Goal: Task Accomplishment & Management: Use online tool/utility

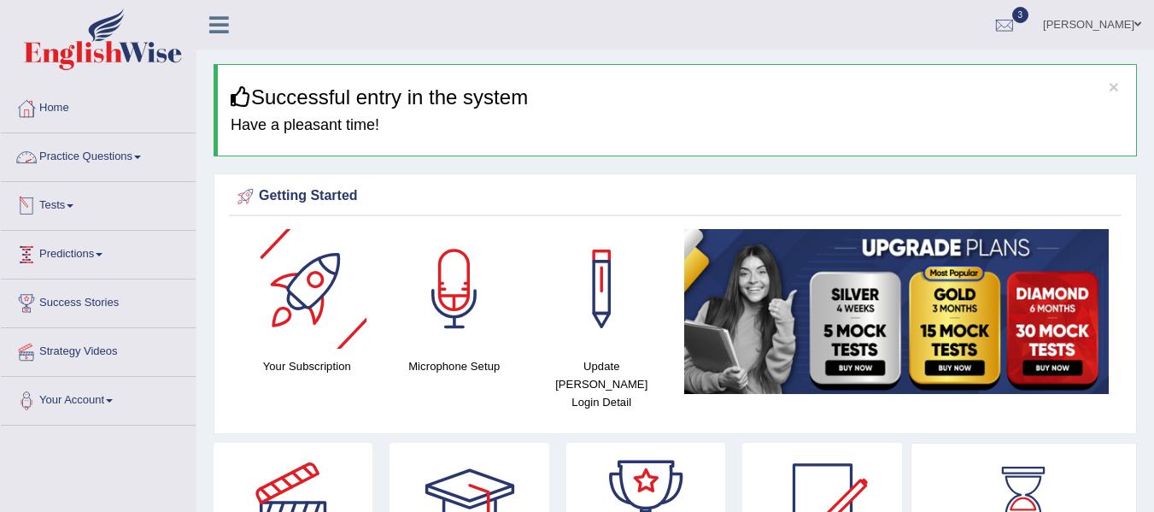
click at [60, 203] on link "Tests" at bounding box center [98, 203] width 195 height 43
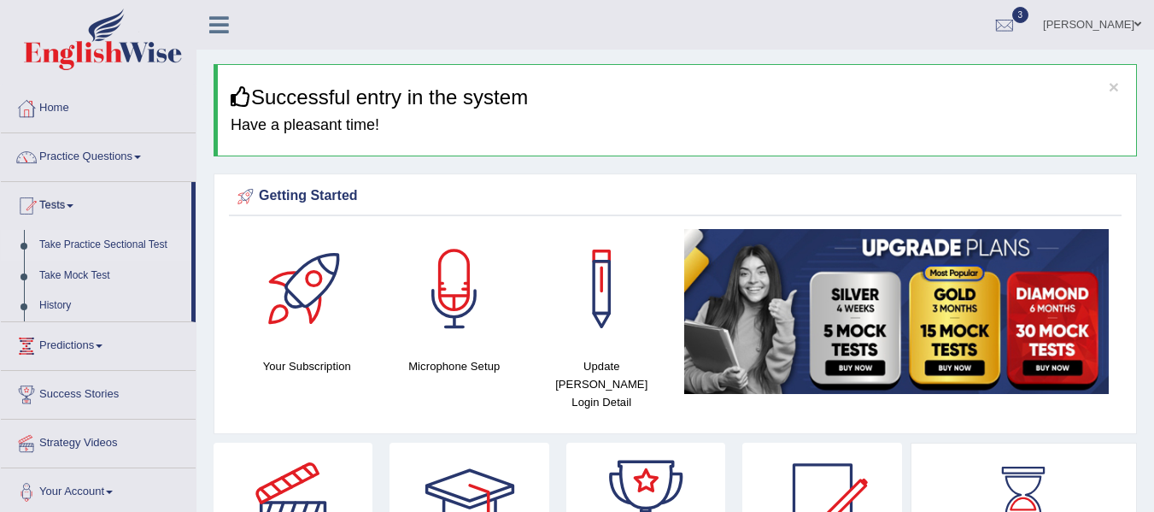
click at [91, 239] on link "Take Practice Sectional Test" at bounding box center [112, 245] width 160 height 31
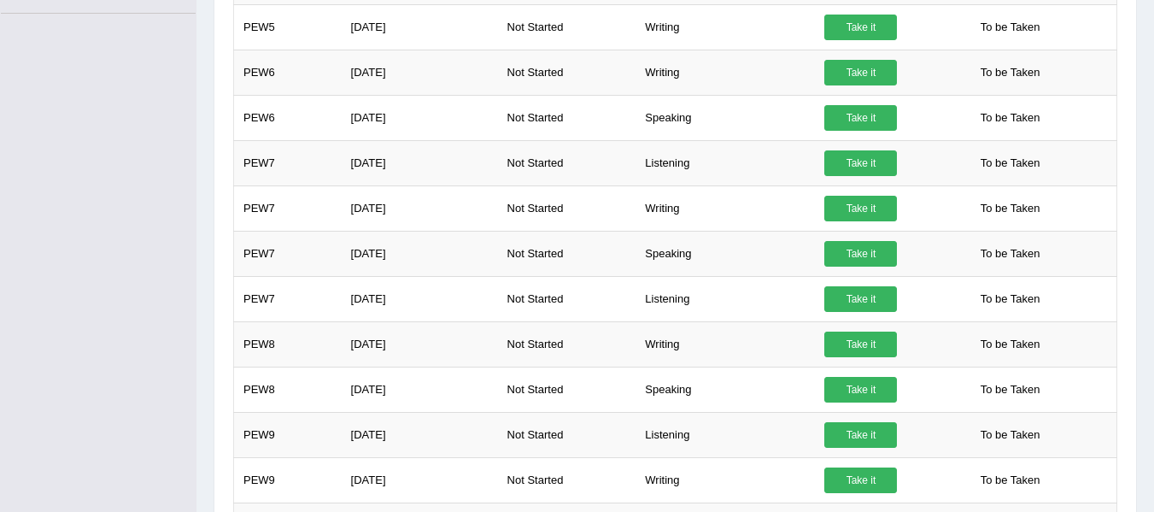
scroll to position [130, 0]
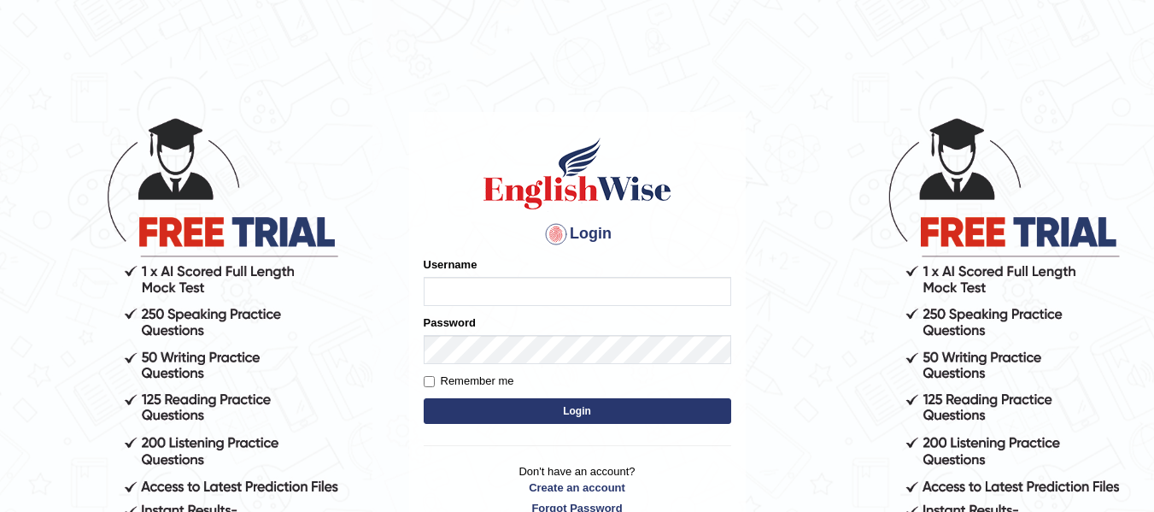
type input "vanita_parramatta"
click at [637, 416] on button "Login" at bounding box center [578, 411] width 308 height 26
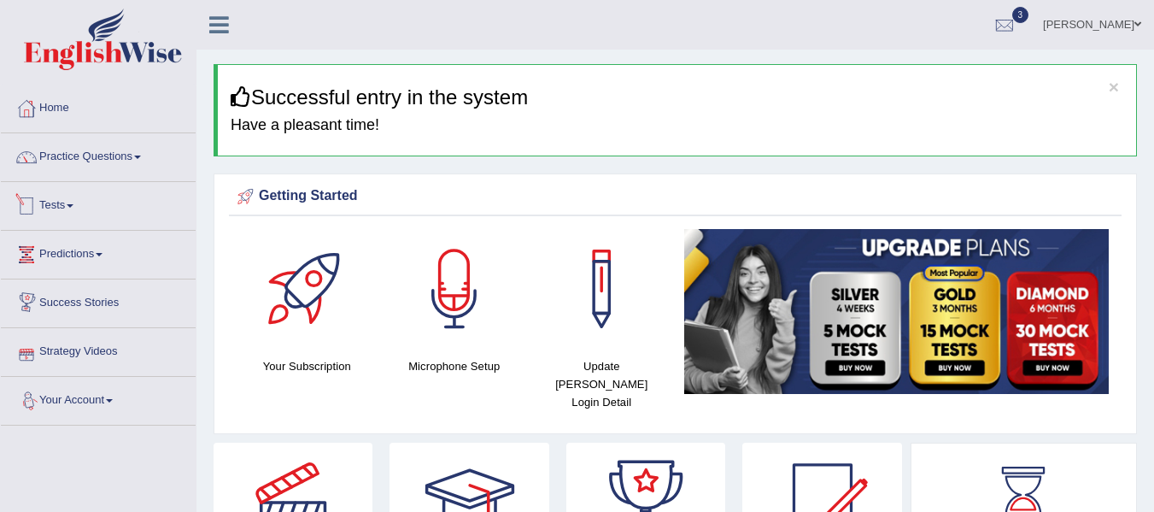
click at [86, 212] on link "Tests" at bounding box center [98, 203] width 195 height 43
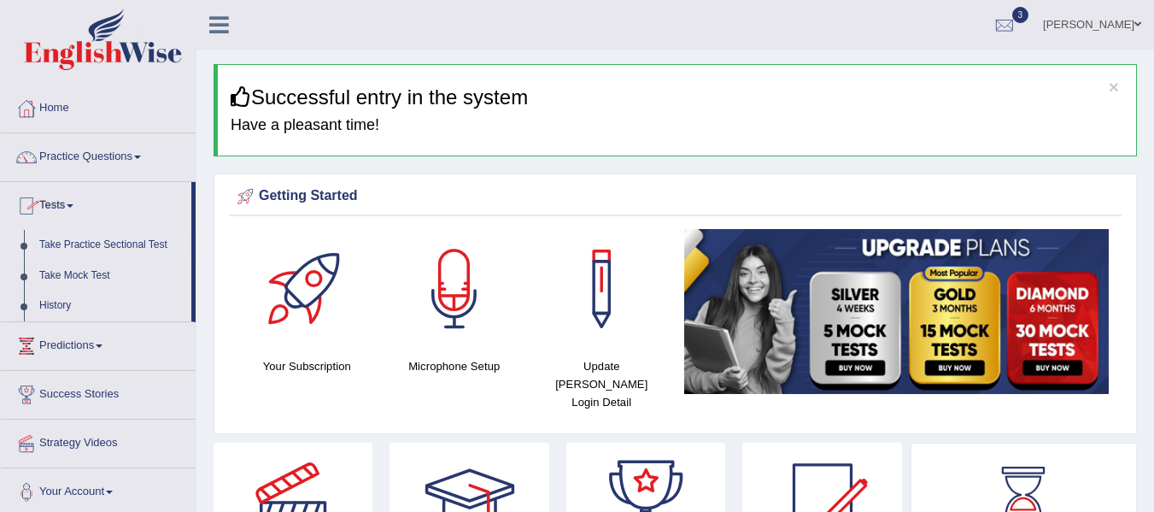
click at [73, 239] on link "Take Practice Sectional Test" at bounding box center [112, 245] width 160 height 31
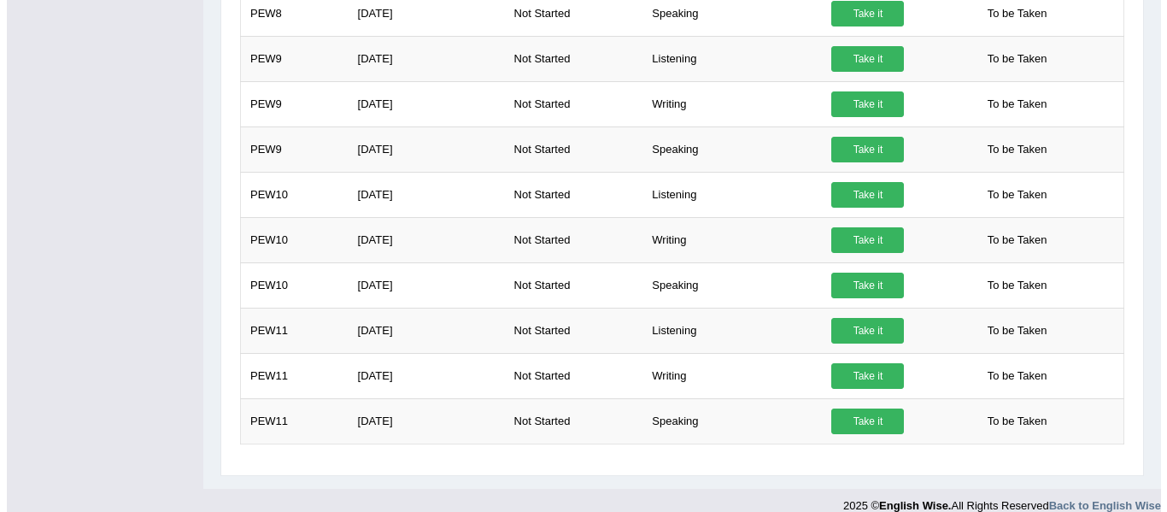
scroll to position [899, 0]
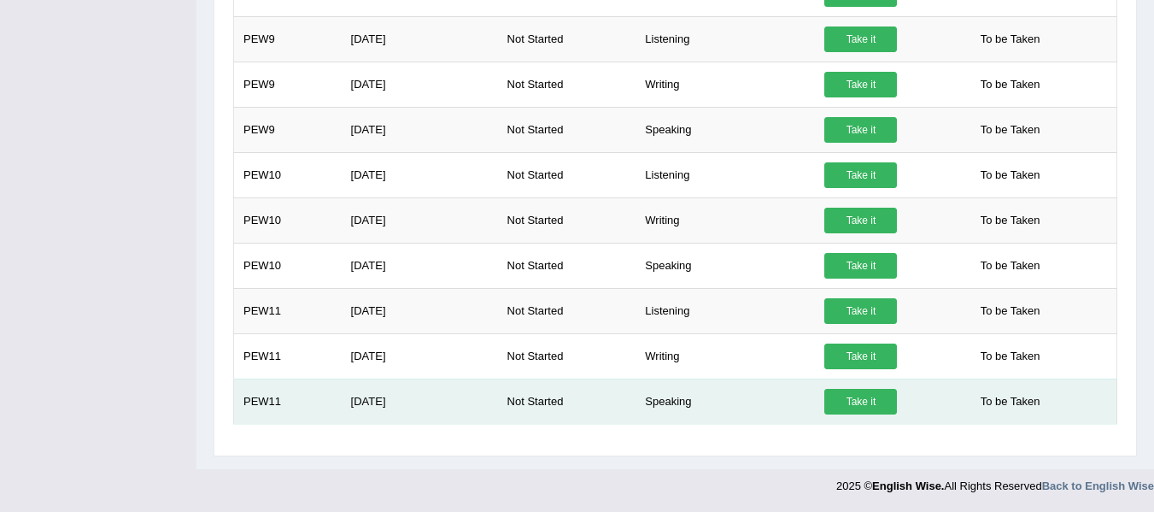
click at [855, 402] on link "Take it" at bounding box center [861, 402] width 73 height 26
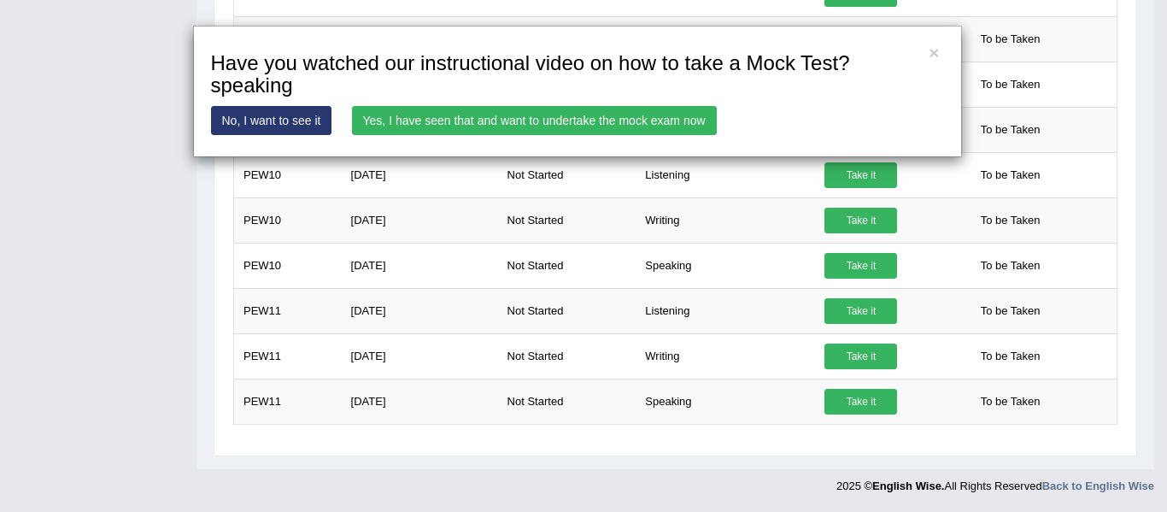
click at [453, 130] on link "Yes, I have seen that and want to undertake the mock exam now" at bounding box center [534, 120] width 365 height 29
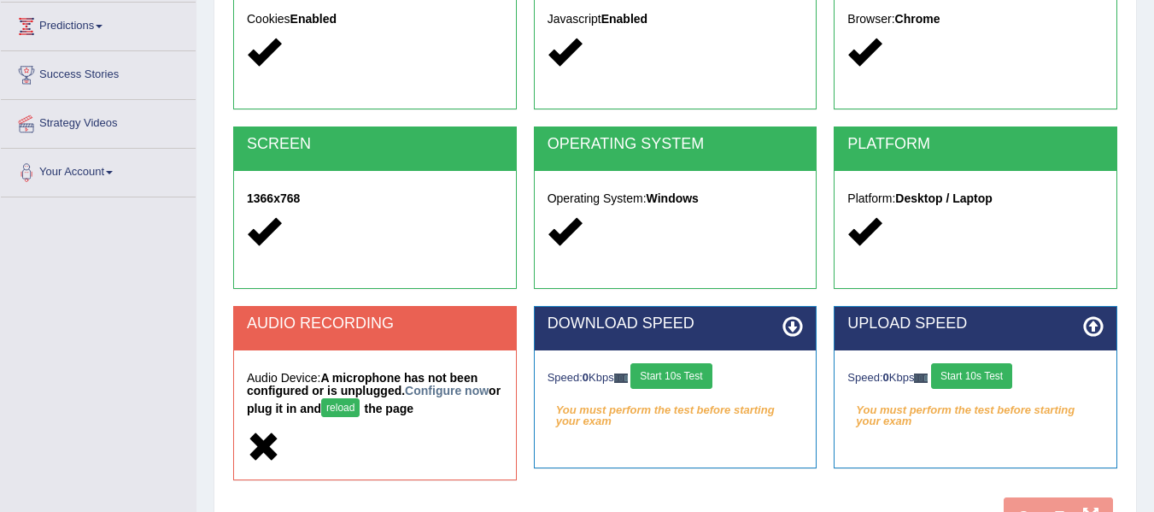
scroll to position [385, 0]
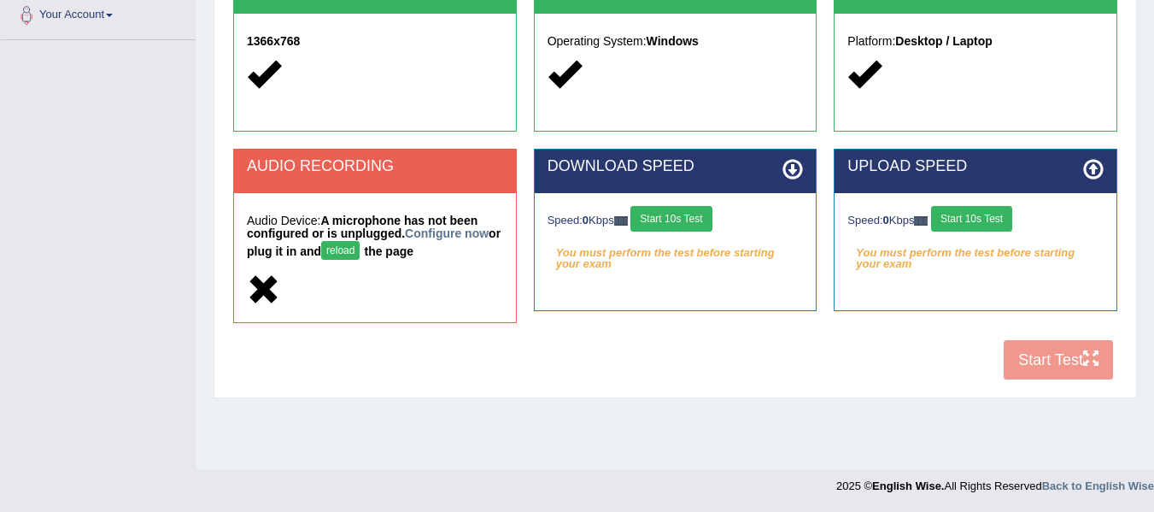
click at [360, 251] on button "reload" at bounding box center [340, 250] width 38 height 19
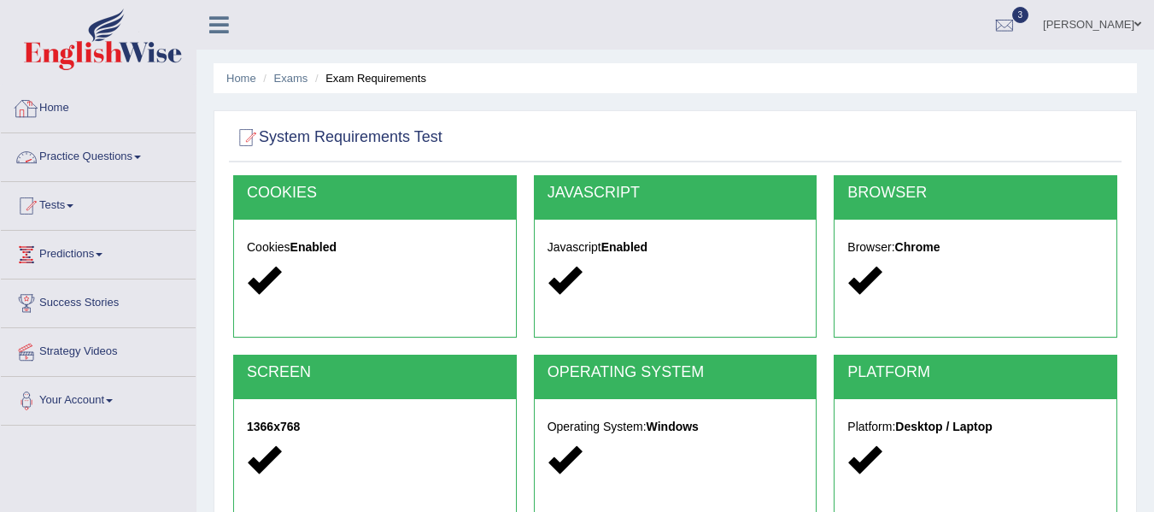
click at [48, 111] on link "Home" at bounding box center [98, 106] width 195 height 43
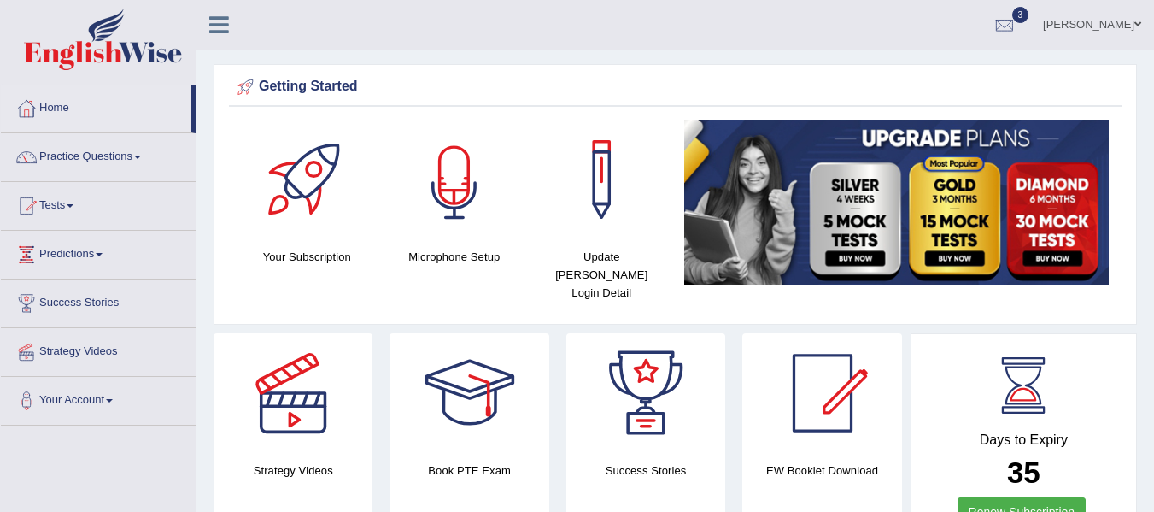
drag, startPoint x: 492, startPoint y: 242, endPoint x: 432, endPoint y: 206, distance: 70.5
click at [432, 206] on div "Microphone Setup" at bounding box center [455, 193] width 131 height 146
click at [432, 206] on div at bounding box center [455, 180] width 120 height 120
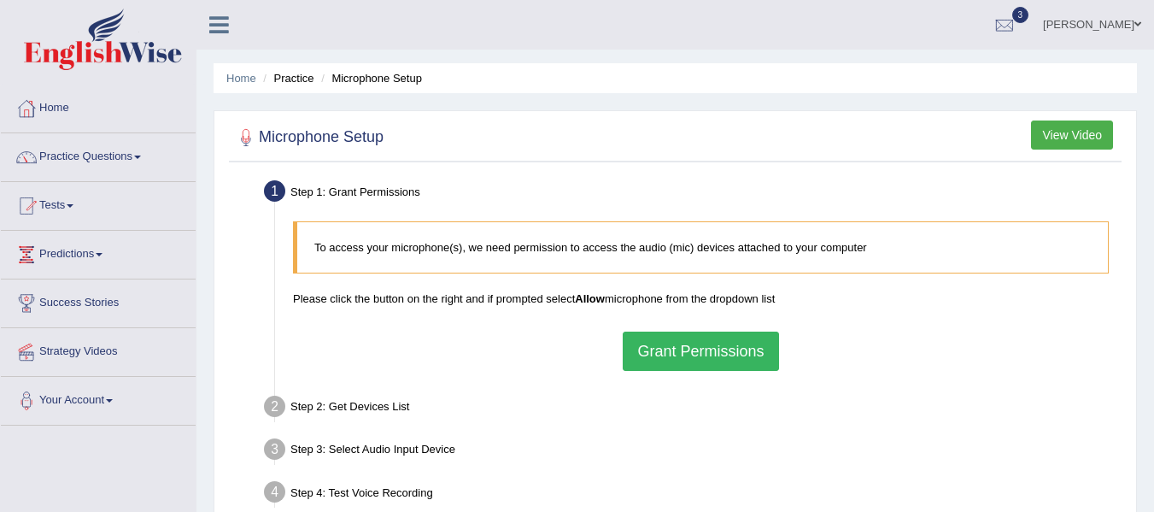
click at [688, 368] on button "Grant Permissions" at bounding box center [701, 351] width 156 height 39
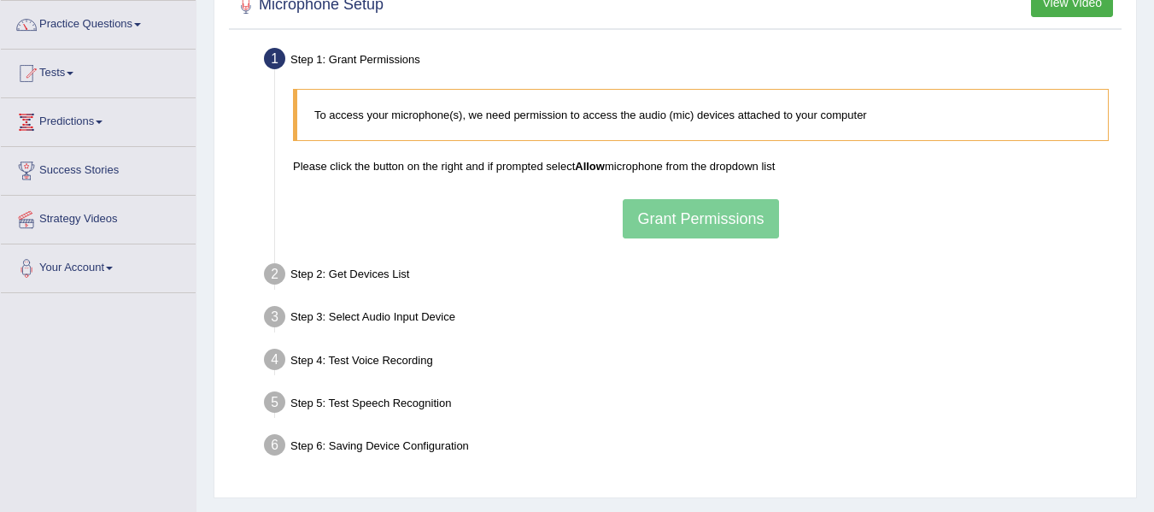
scroll to position [142, 0]
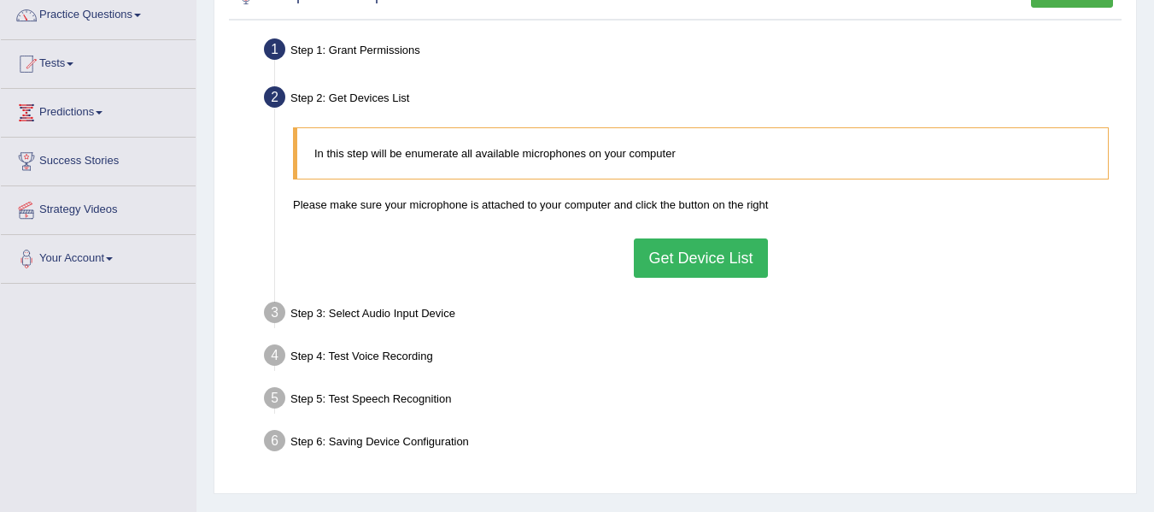
click at [661, 275] on button "Get Device List" at bounding box center [700, 257] width 133 height 39
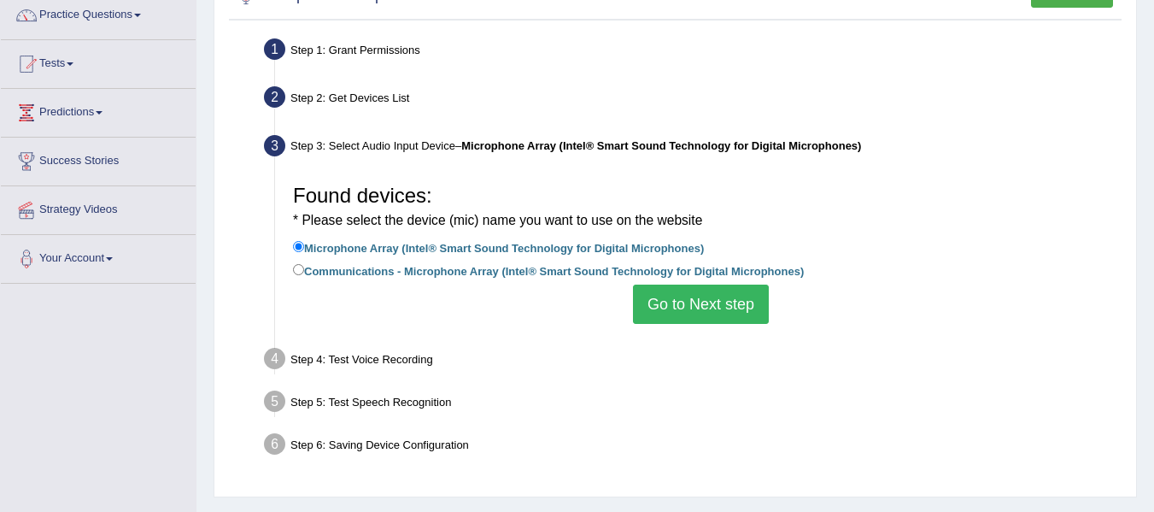
click at [664, 306] on button "Go to Next step" at bounding box center [701, 304] width 136 height 39
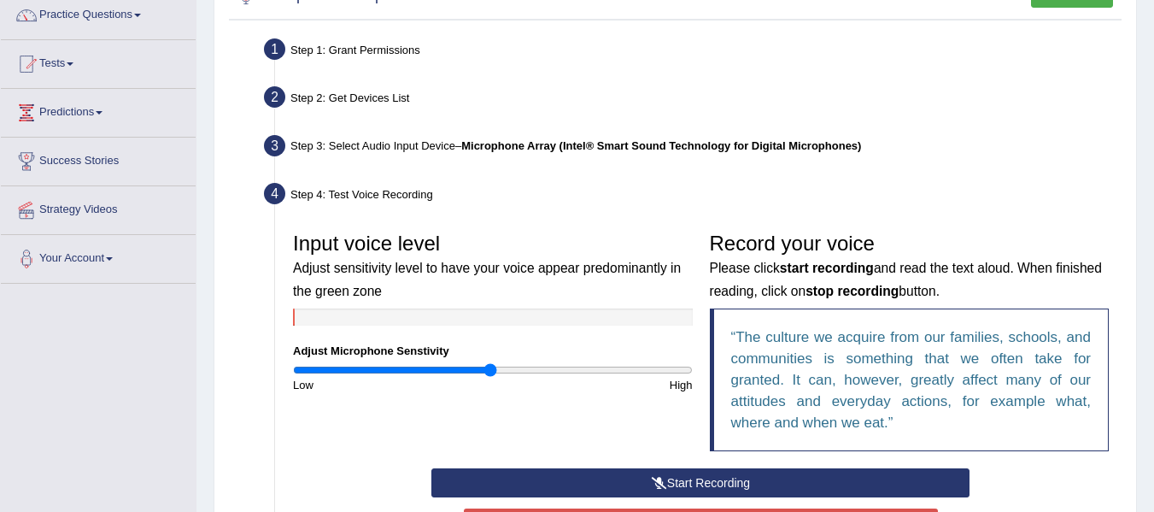
scroll to position [251, 0]
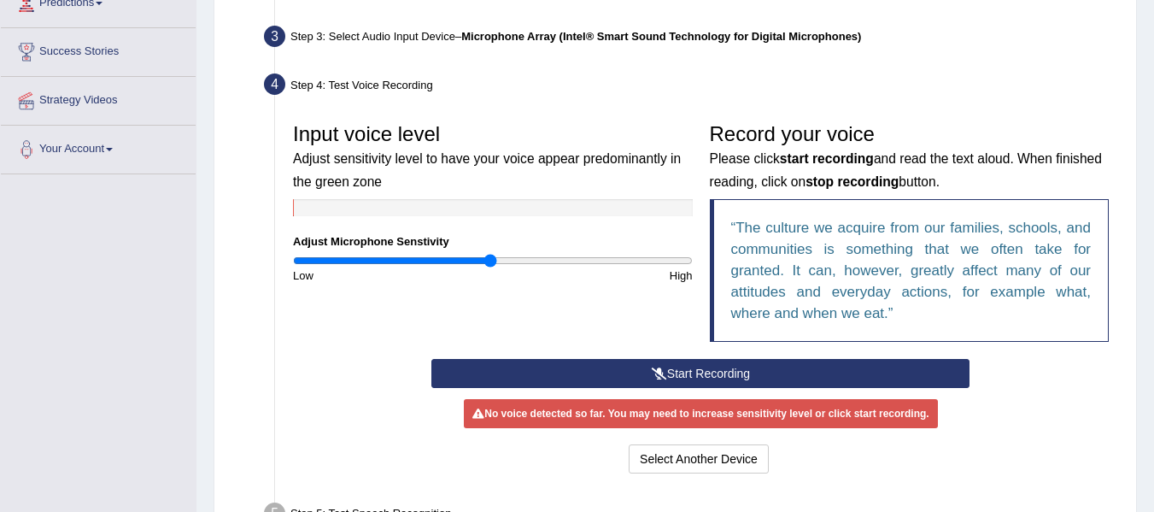
click at [728, 379] on button "Start Recording" at bounding box center [701, 373] width 538 height 29
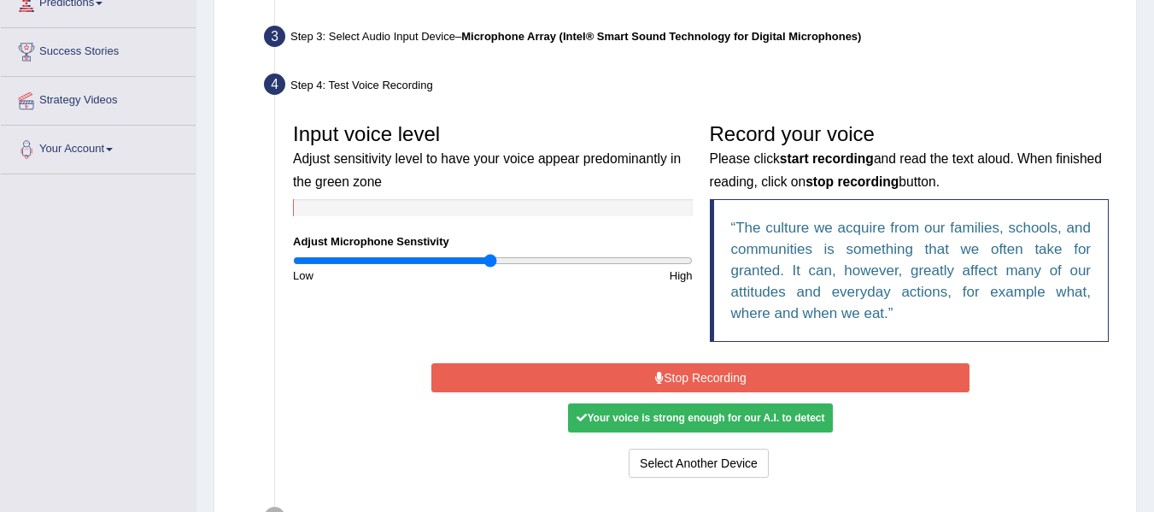
click at [728, 379] on button "Stop Recording" at bounding box center [701, 377] width 538 height 29
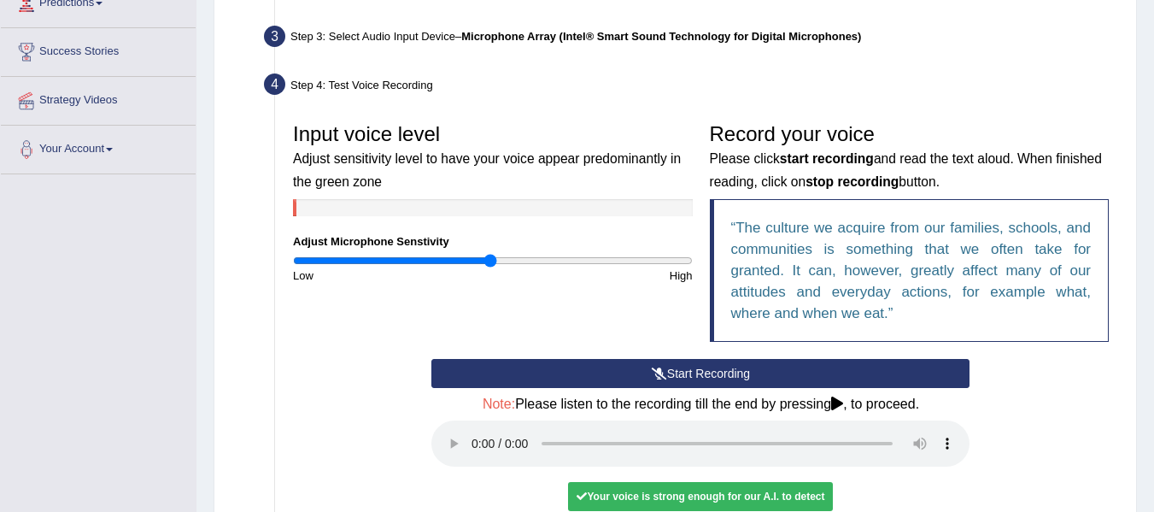
scroll to position [467, 0]
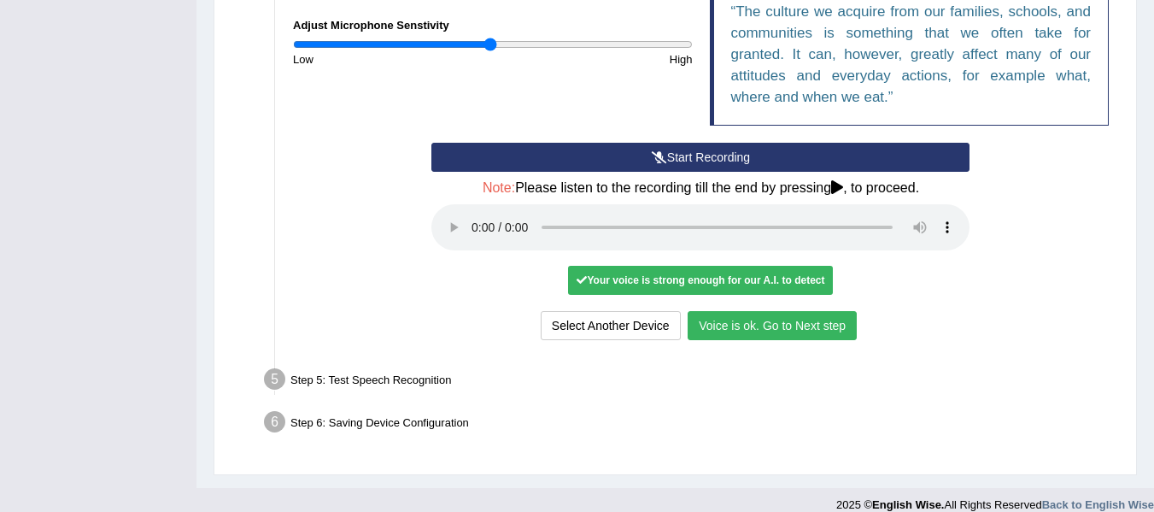
click at [761, 324] on button "Voice is ok. Go to Next step" at bounding box center [772, 325] width 169 height 29
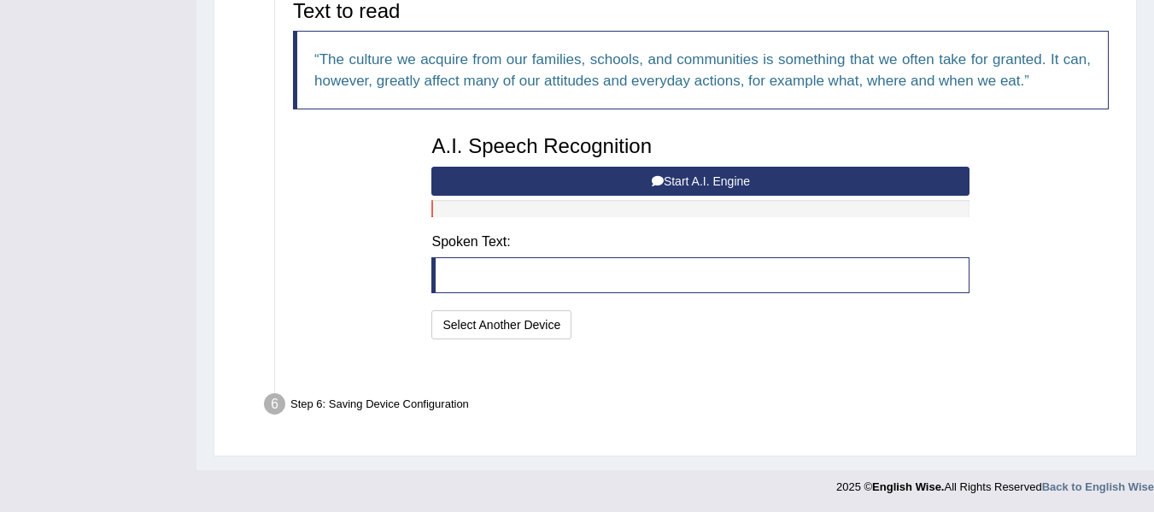
scroll to position [398, 0]
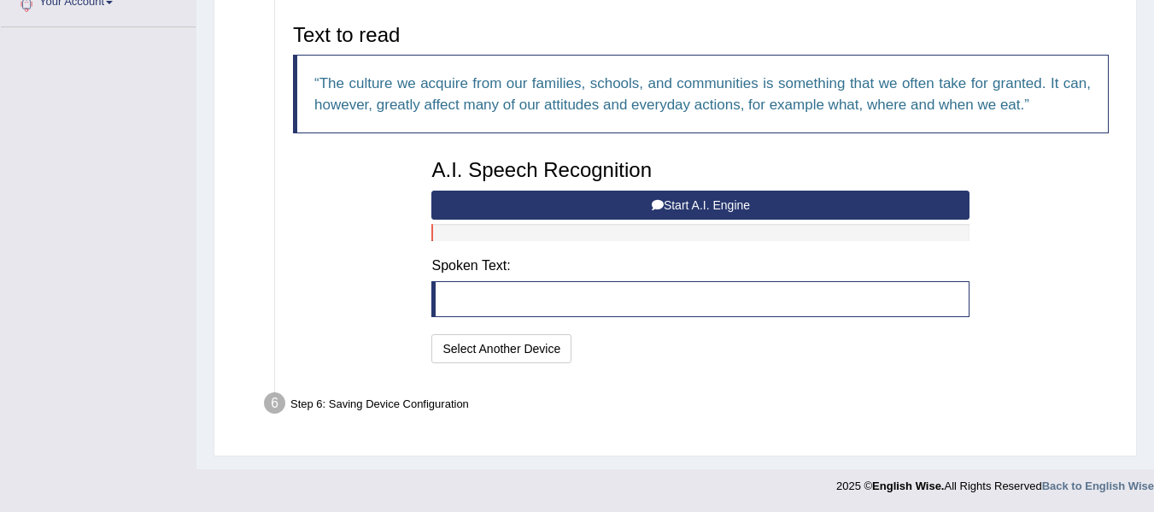
click at [662, 197] on button "Start A.I. Engine" at bounding box center [701, 205] width 538 height 29
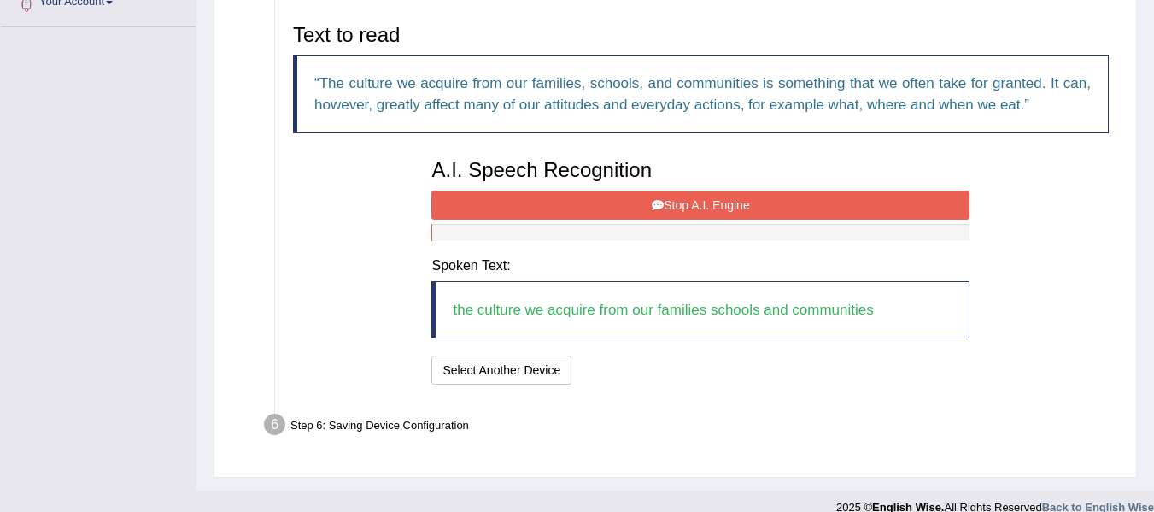
click at [647, 201] on button "Stop A.I. Engine" at bounding box center [701, 205] width 538 height 29
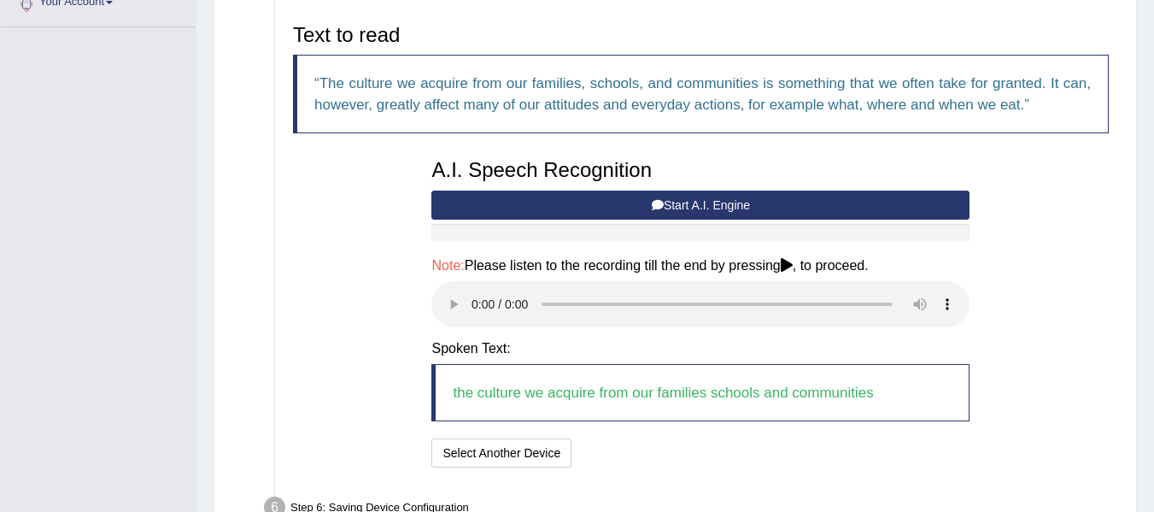
scroll to position [502, 0]
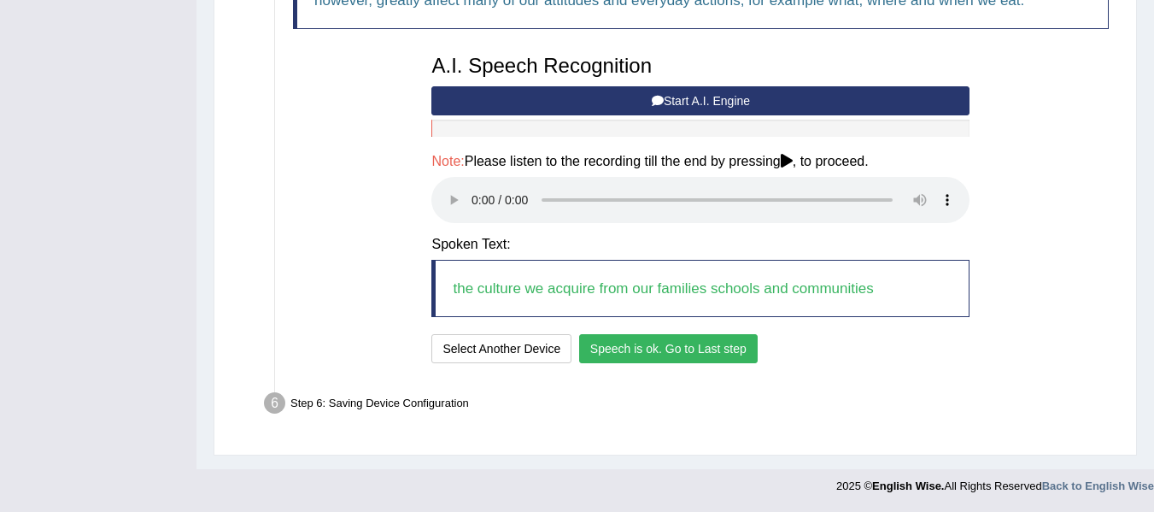
click at [657, 350] on button "Speech is ok. Go to Last step" at bounding box center [668, 348] width 179 height 29
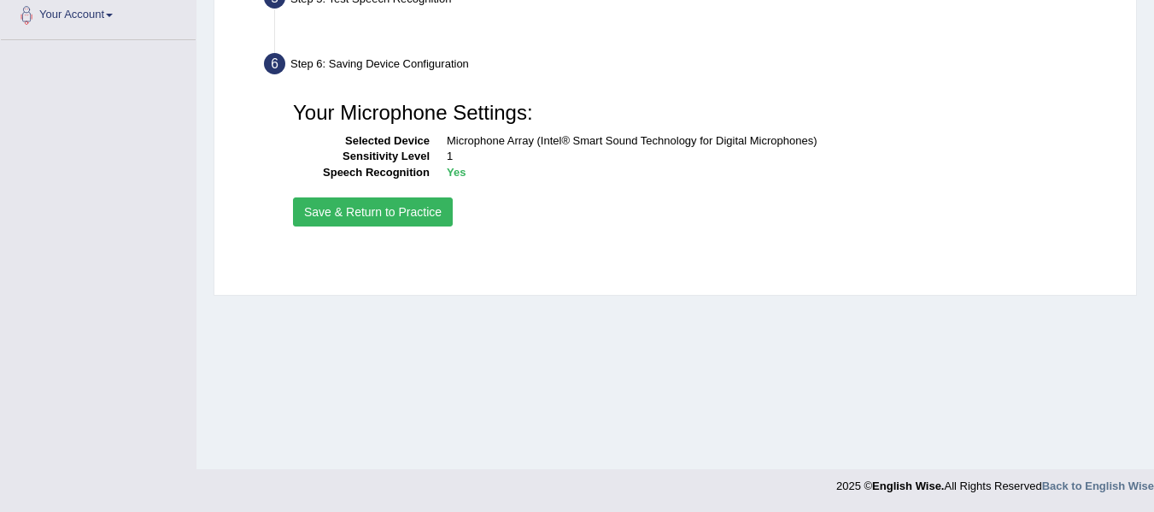
scroll to position [385, 0]
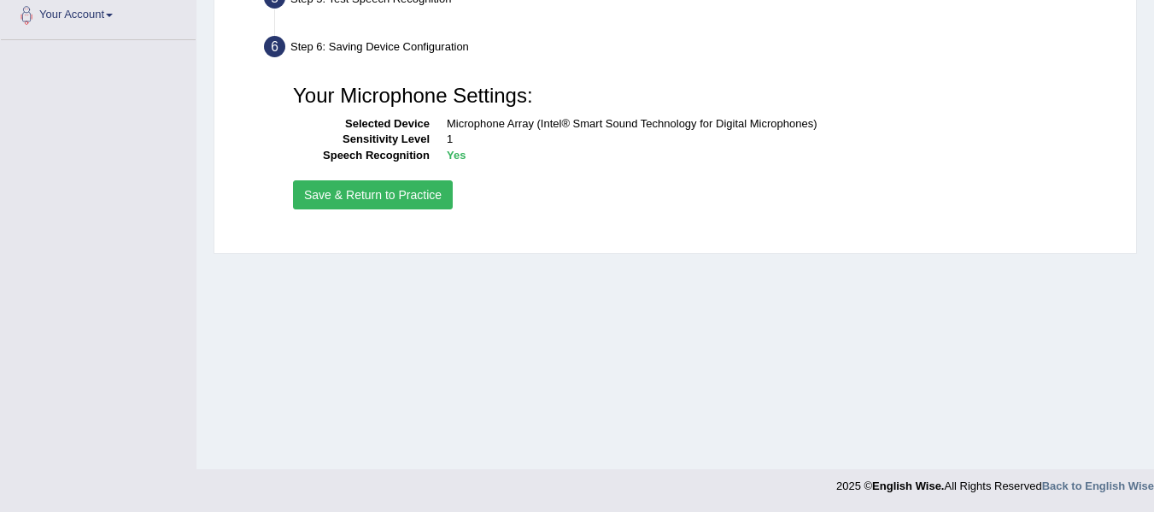
click at [411, 207] on button "Save & Return to Practice" at bounding box center [373, 194] width 160 height 29
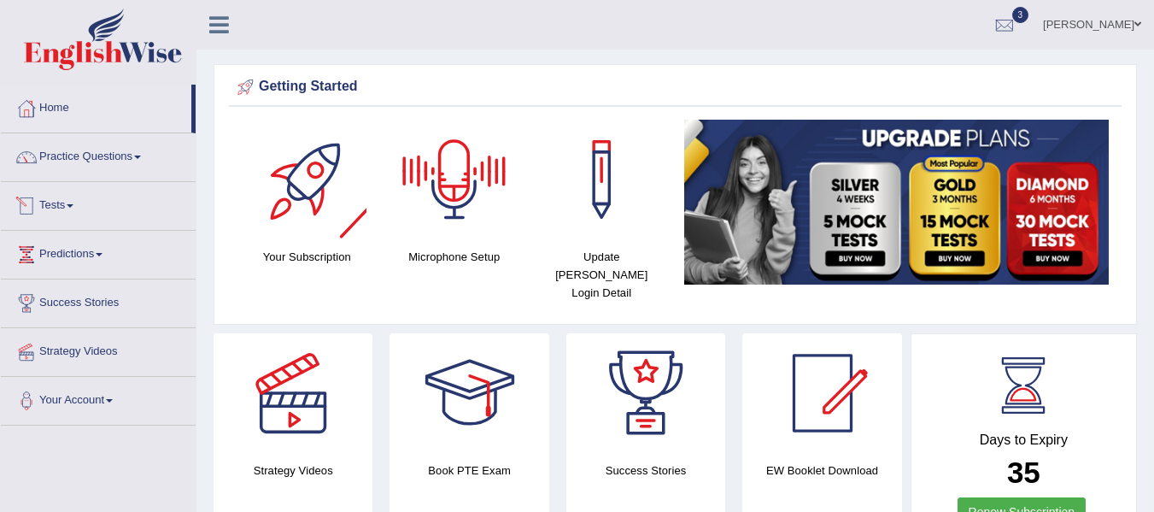
click at [61, 211] on link "Tests" at bounding box center [98, 203] width 195 height 43
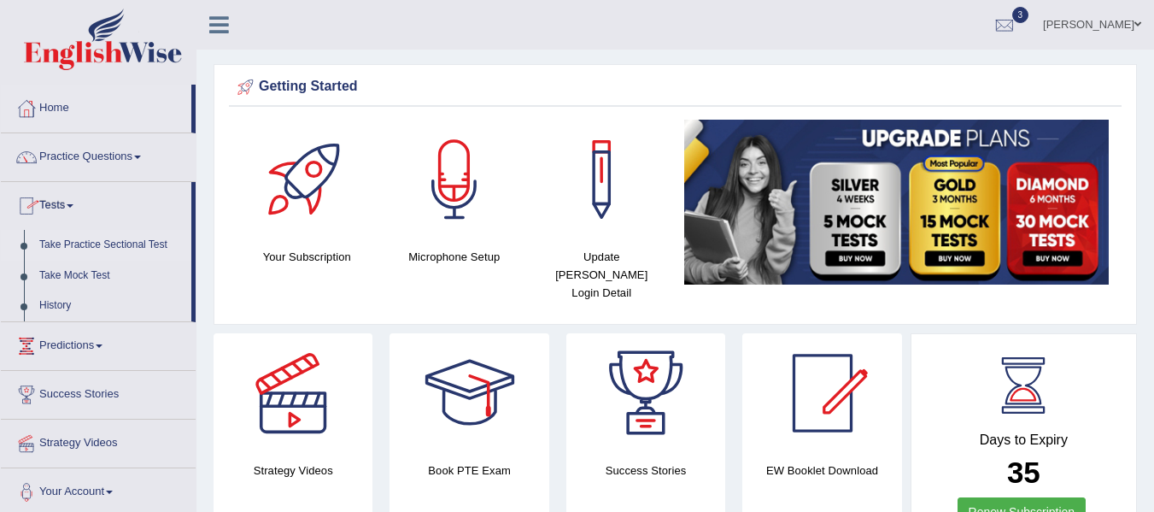
click at [63, 249] on link "Take Practice Sectional Test" at bounding box center [112, 245] width 160 height 31
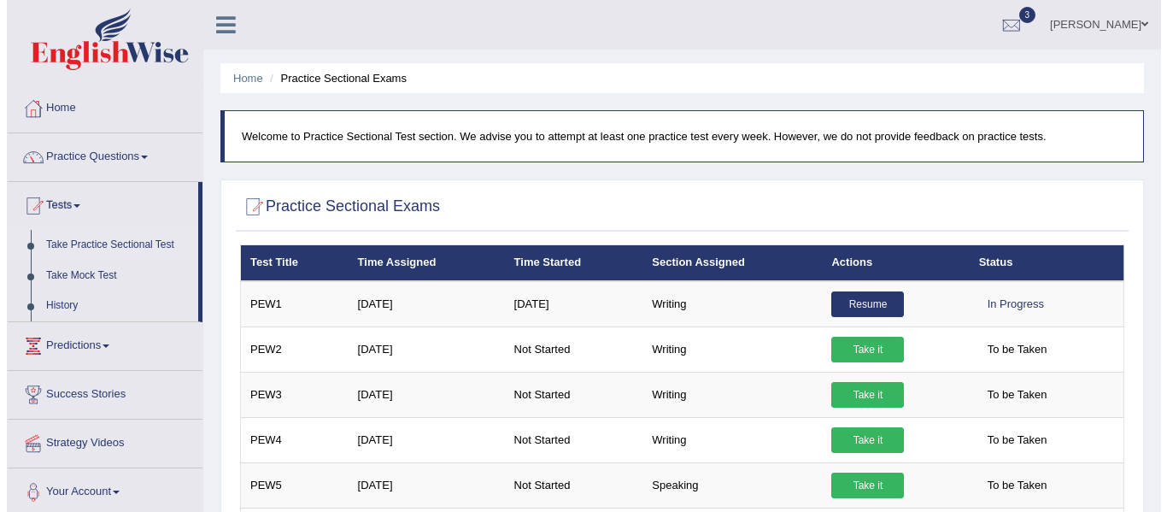
scroll to position [899, 0]
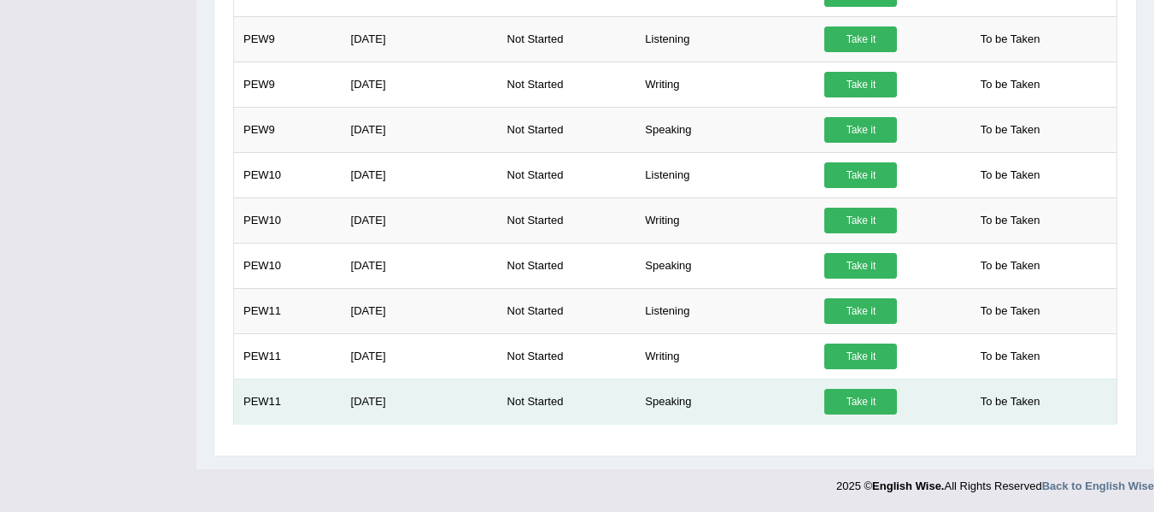
click at [866, 401] on link "Take it" at bounding box center [861, 402] width 73 height 26
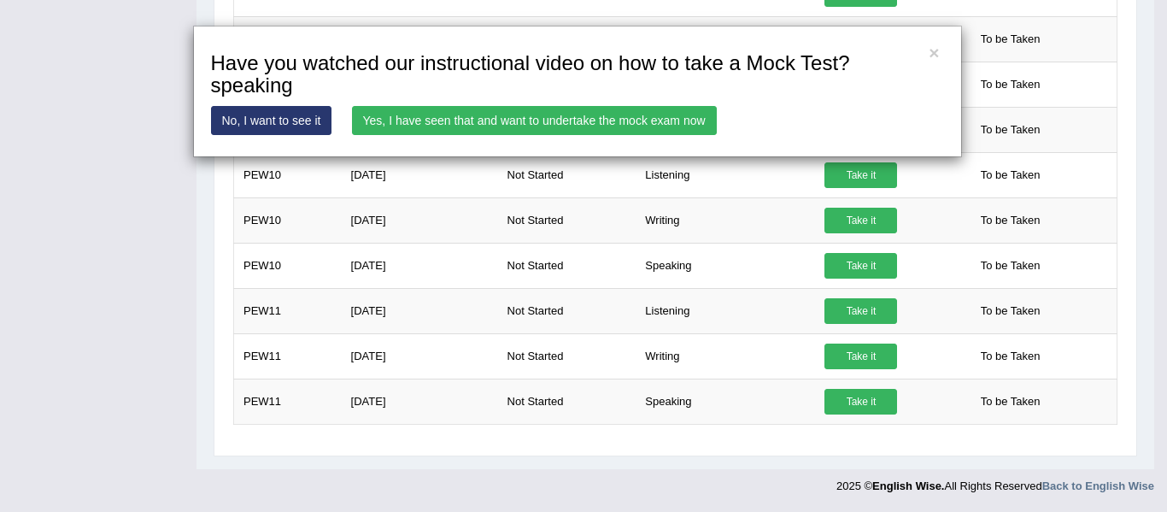
click at [535, 113] on link "Yes, I have seen that and want to undertake the mock exam now" at bounding box center [534, 120] width 365 height 29
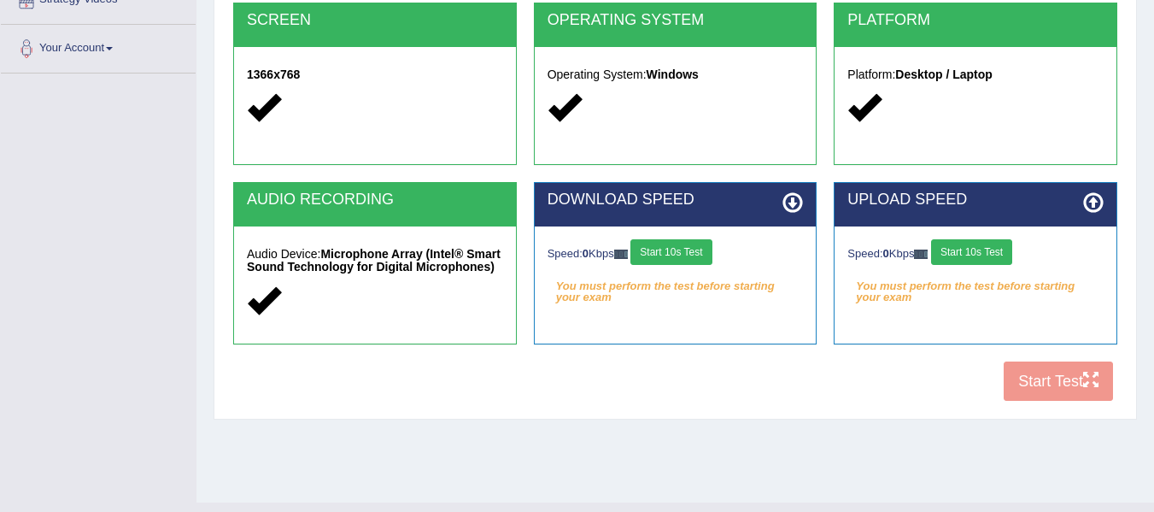
scroll to position [385, 0]
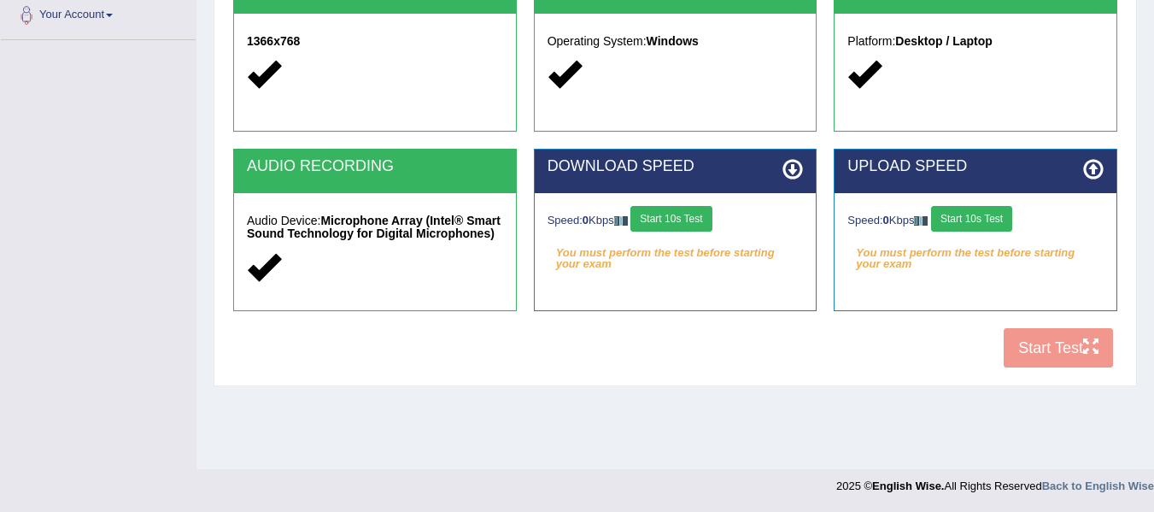
click at [689, 216] on button "Start 10s Test" at bounding box center [671, 219] width 81 height 26
click at [984, 217] on button "Start 10s Test" at bounding box center [971, 219] width 81 height 26
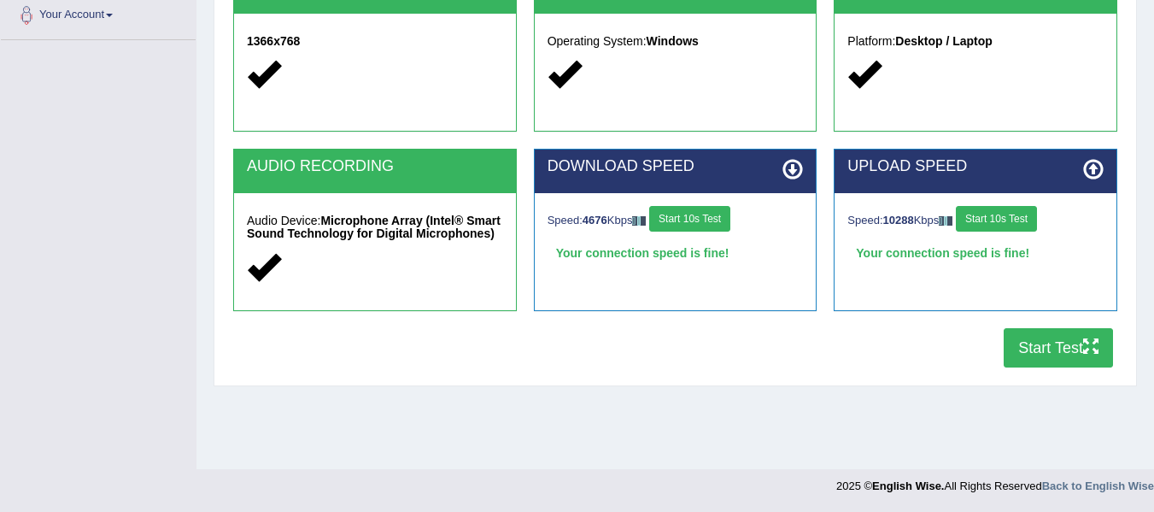
click at [1049, 348] on button "Start Test" at bounding box center [1058, 347] width 109 height 39
